Goal: Navigation & Orientation: Understand site structure

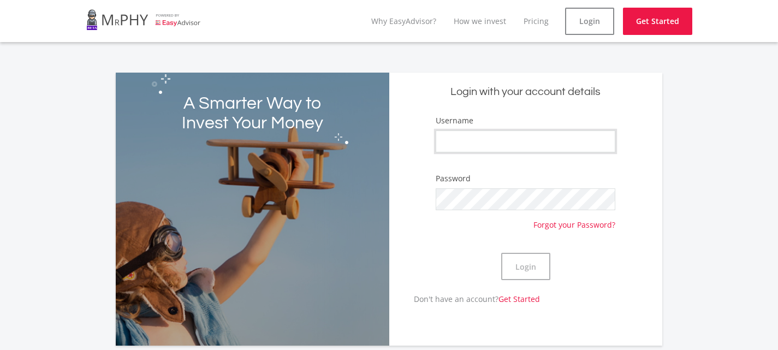
click at [506, 144] on input "Username" at bounding box center [525, 141] width 180 height 22
click at [410, 167] on form "Username Password Forgot your Password? Login" at bounding box center [525, 204] width 256 height 178
click at [415, 26] on link "Why EasyAdvisor?" at bounding box center [403, 21] width 65 height 10
